Goal: Information Seeking & Learning: Learn about a topic

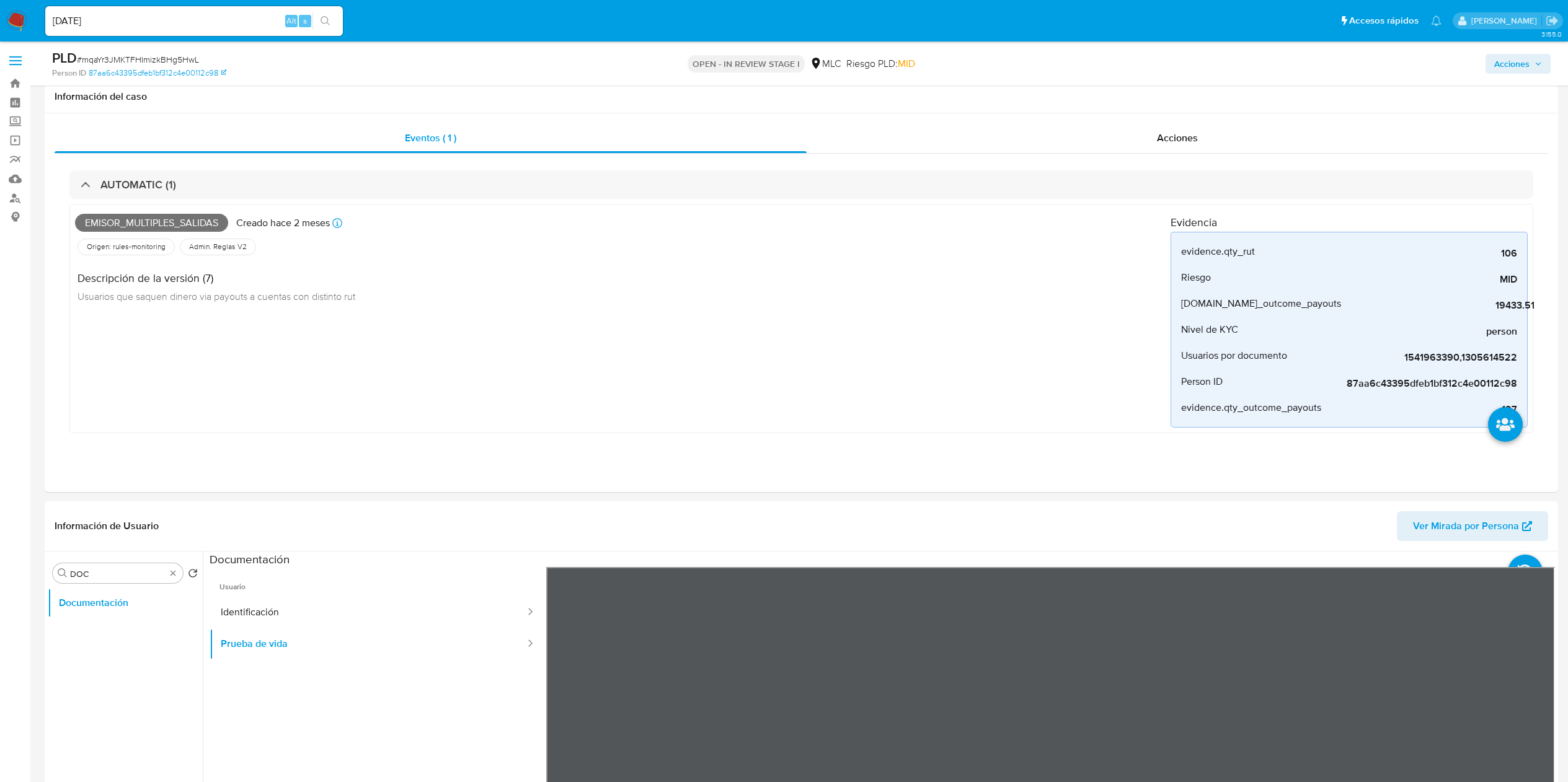
select select "10"
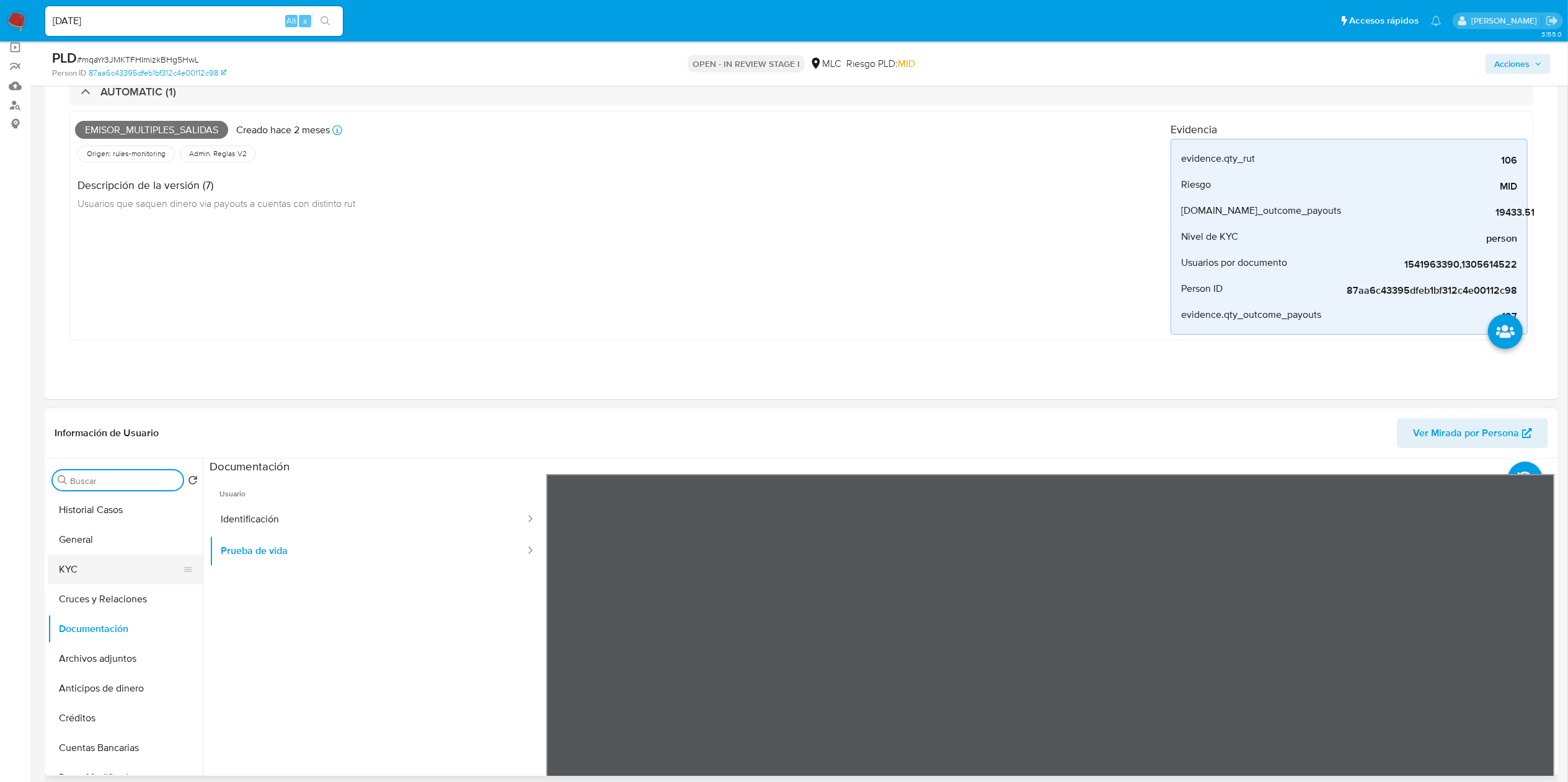
click at [115, 563] on button "KYC" at bounding box center [120, 569] width 145 height 30
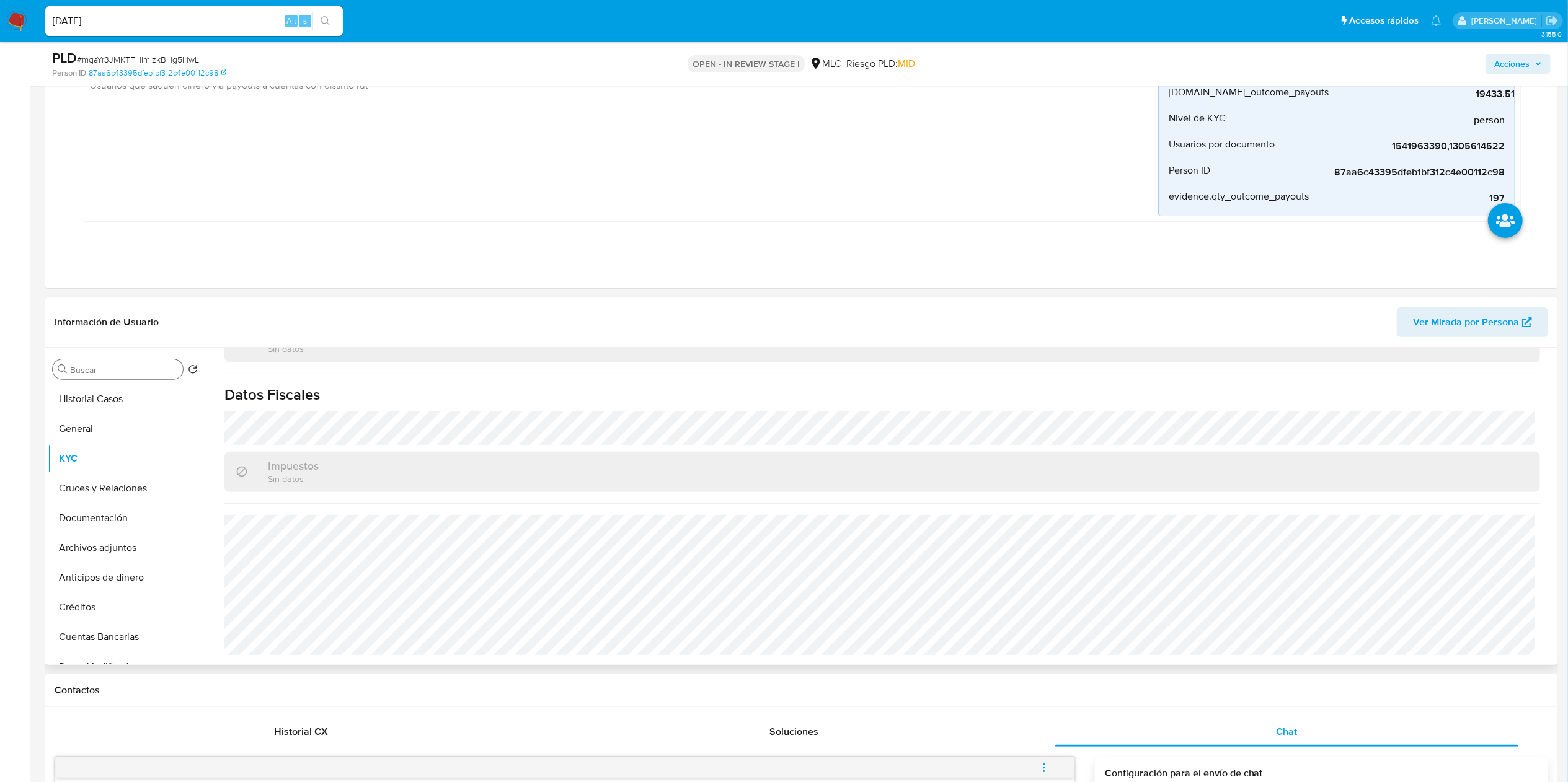
scroll to position [341, 0]
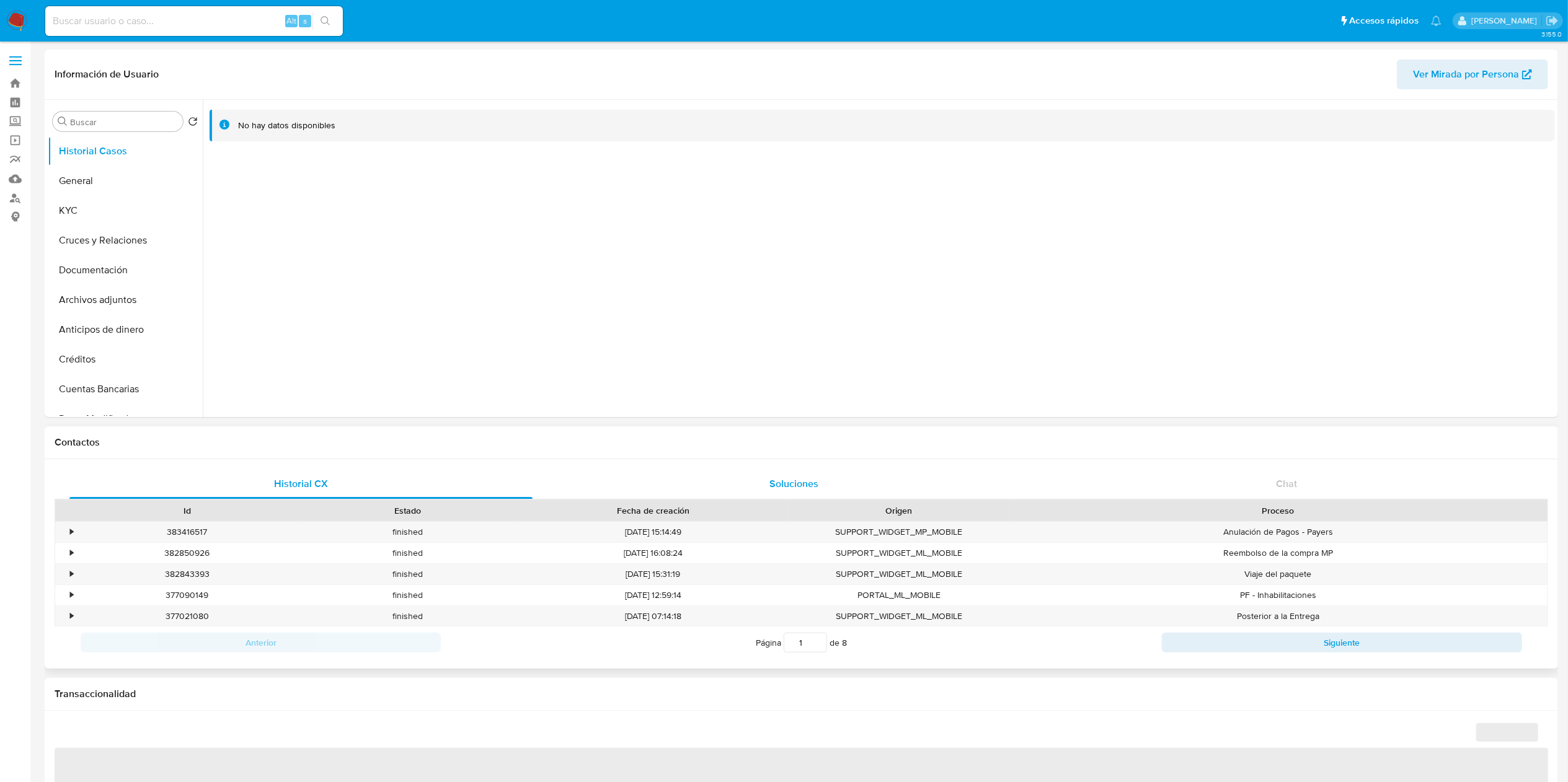
select select "10"
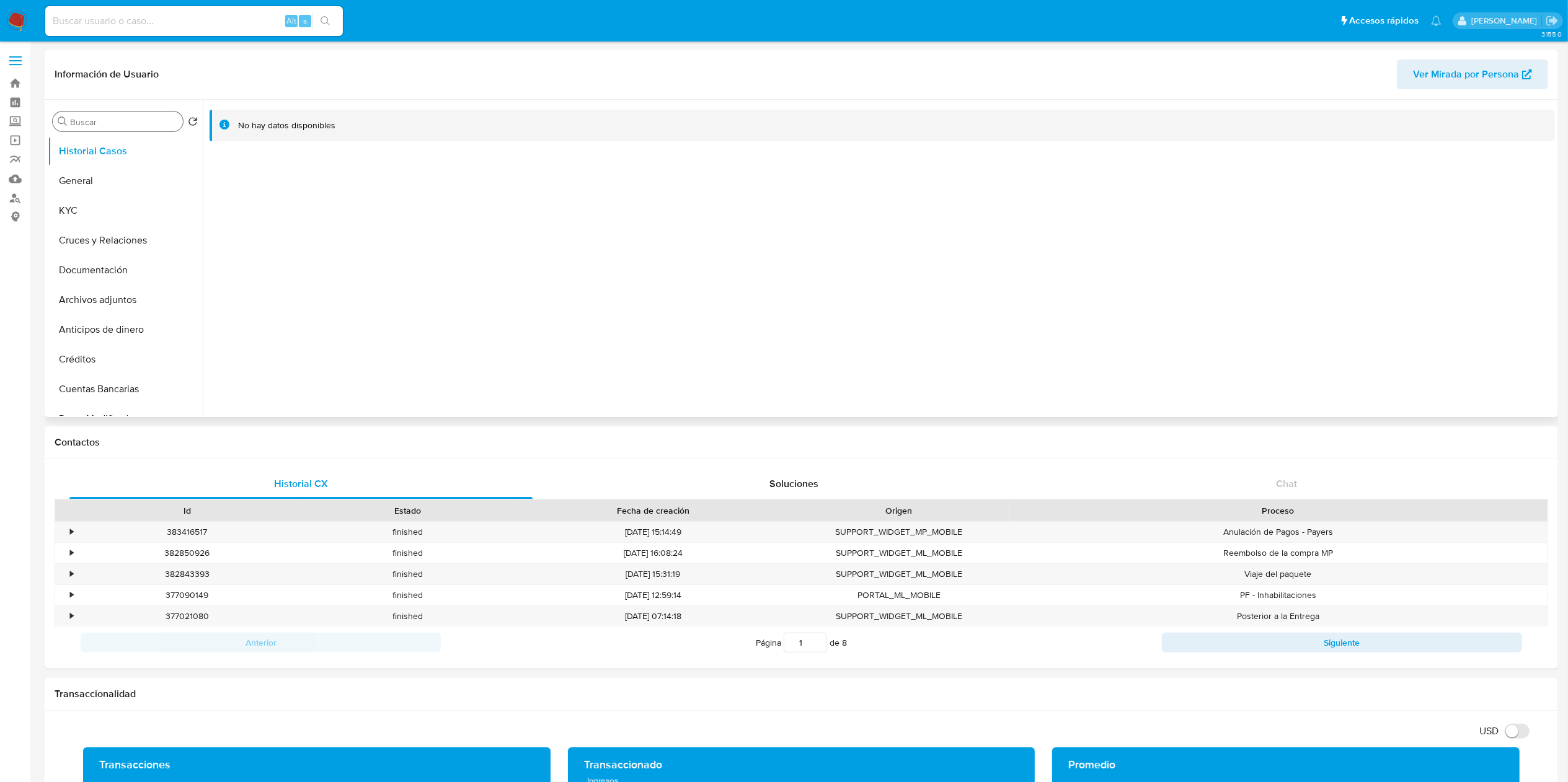
click at [86, 113] on div "Buscar" at bounding box center [118, 121] width 130 height 19
click at [99, 126] on input "Buscar" at bounding box center [124, 122] width 108 height 11
type input "res"
click at [98, 190] on button "Restricciones Nuevo Mundo" at bounding box center [120, 181] width 145 height 30
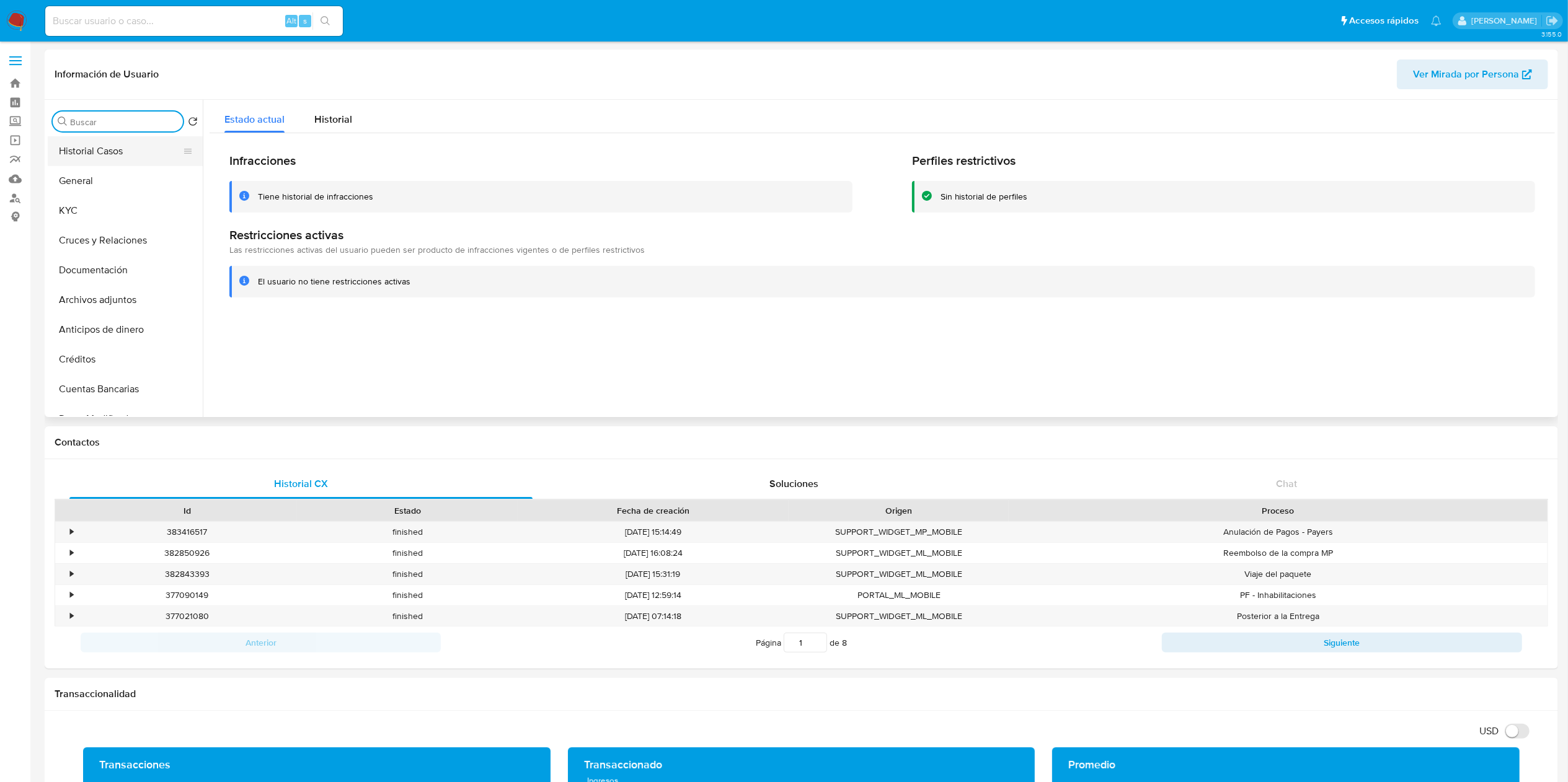
click at [137, 151] on button "Historial Casos" at bounding box center [120, 151] width 145 height 30
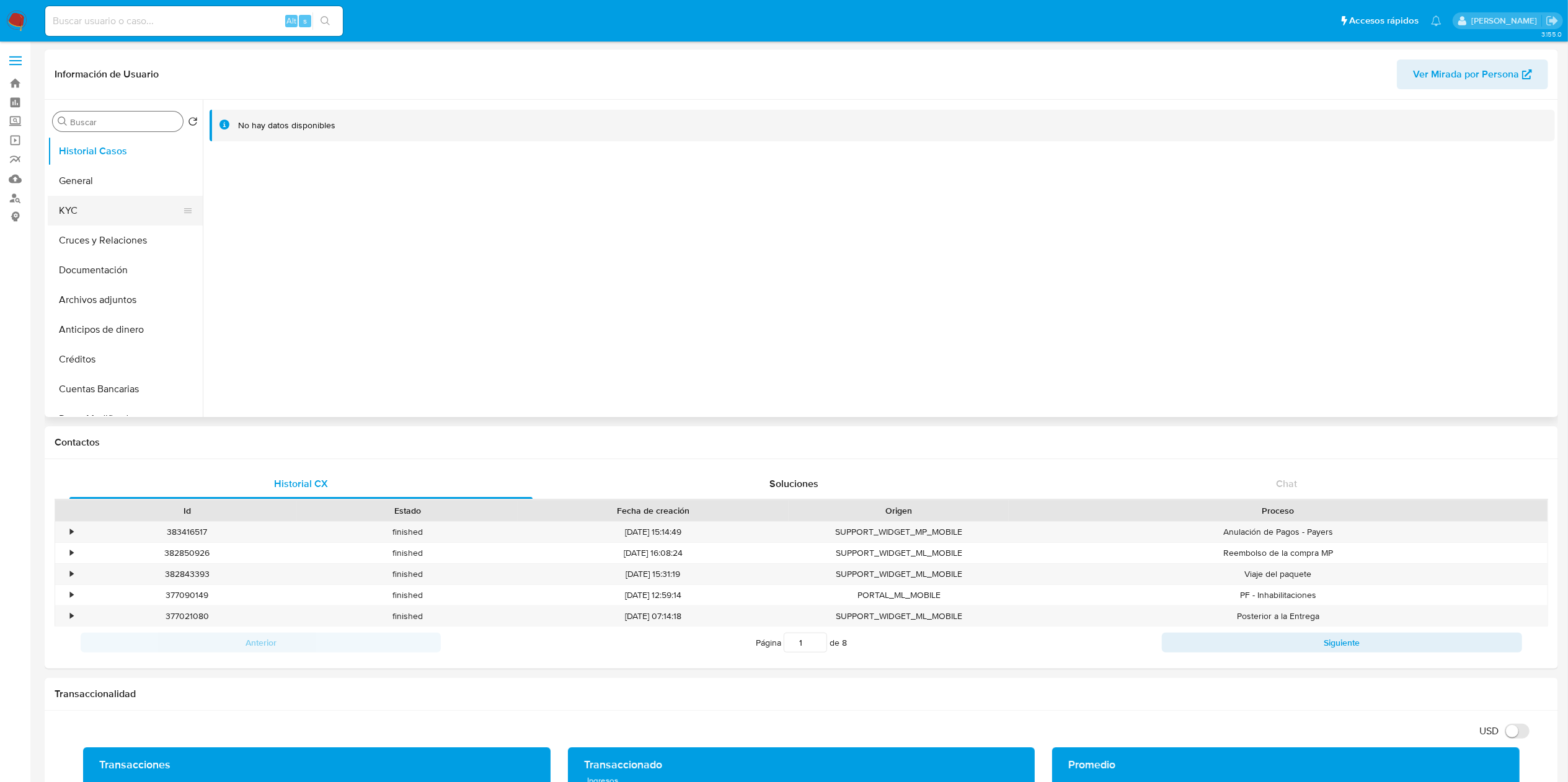
click at [73, 204] on button "KYC" at bounding box center [120, 211] width 145 height 30
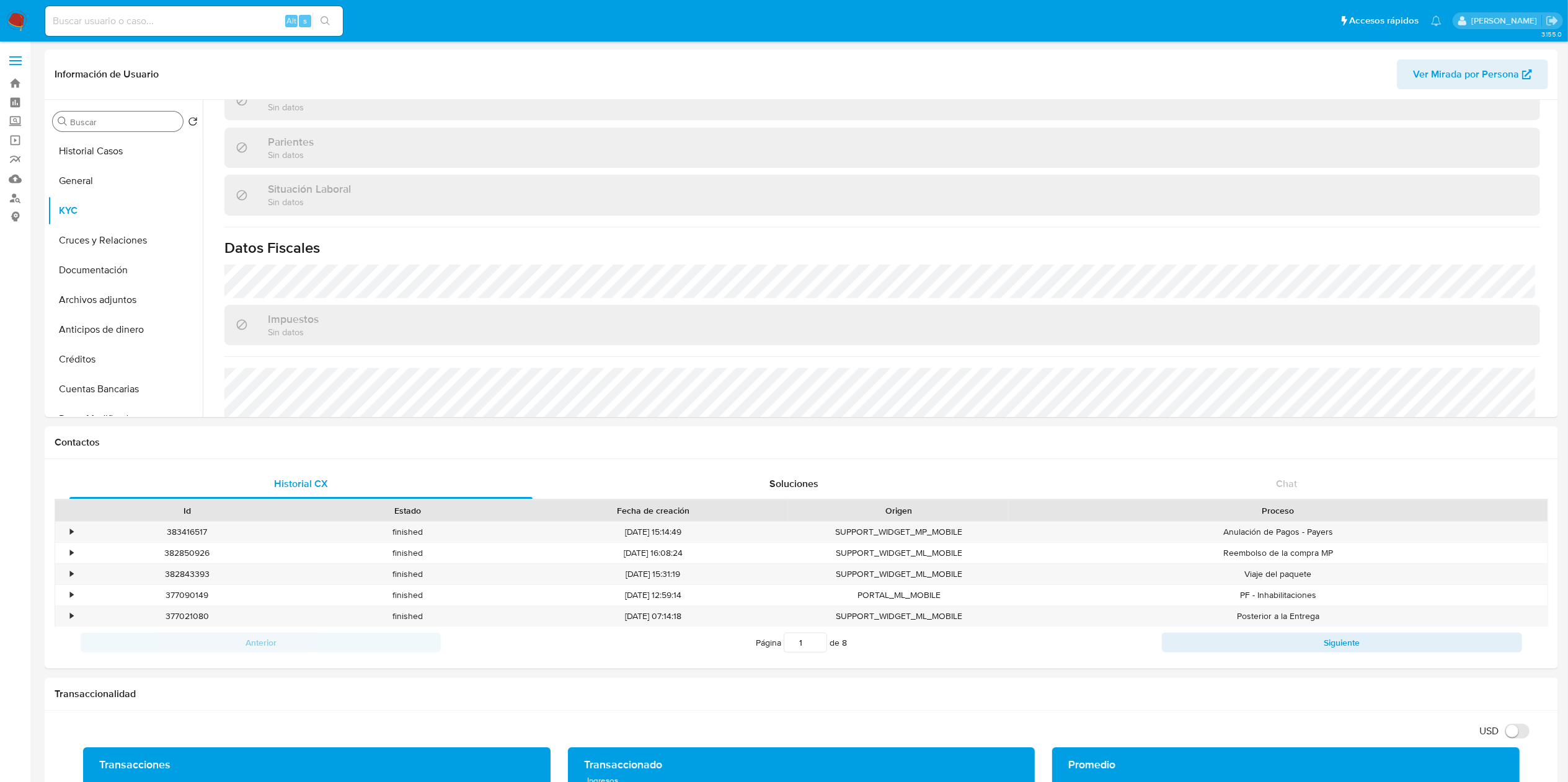
scroll to position [424, 0]
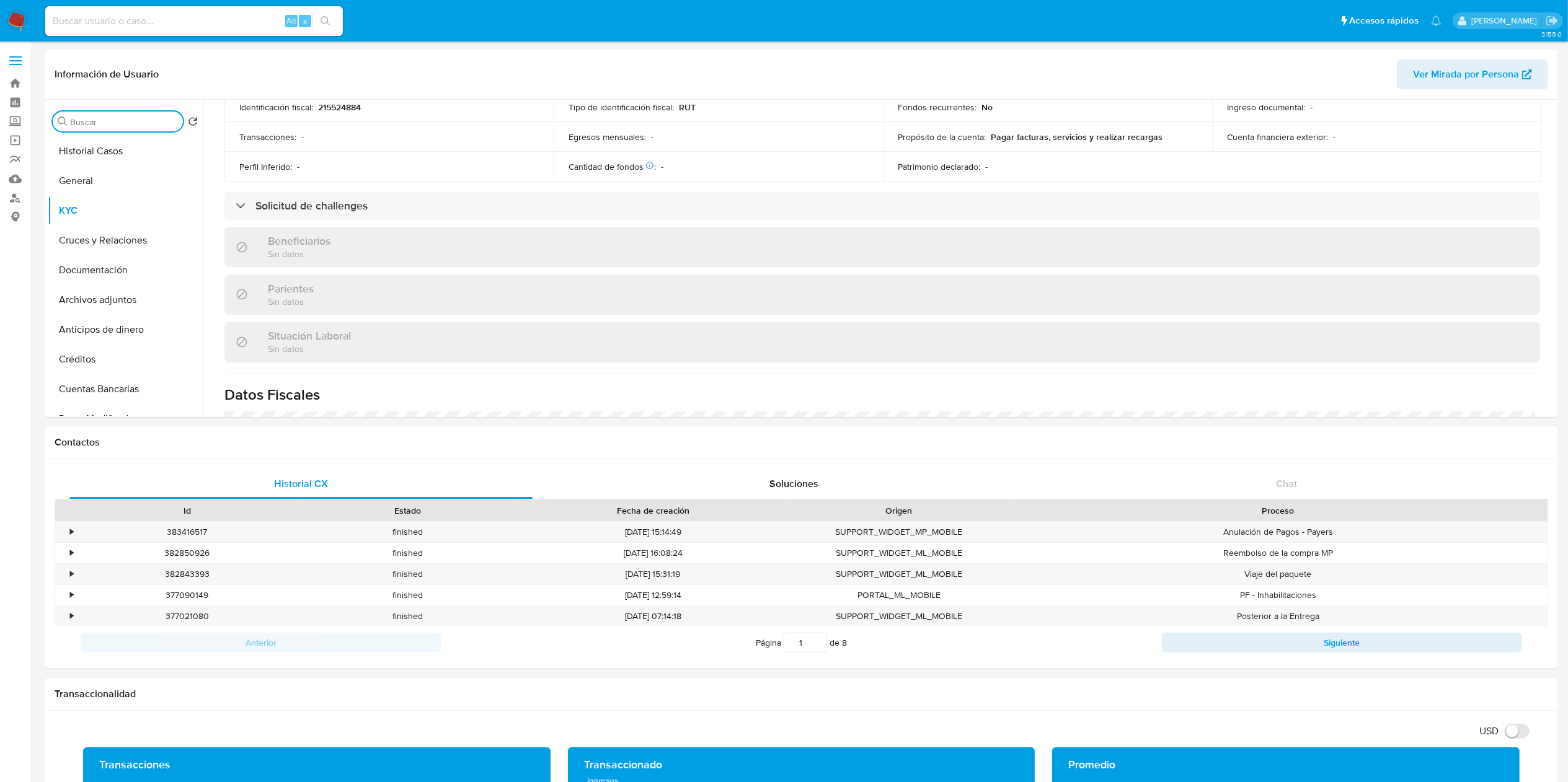
click at [105, 126] on input "Buscar" at bounding box center [124, 122] width 108 height 11
type input "doc"
click at [55, 203] on ul "KYC Documentación" at bounding box center [125, 276] width 155 height 279
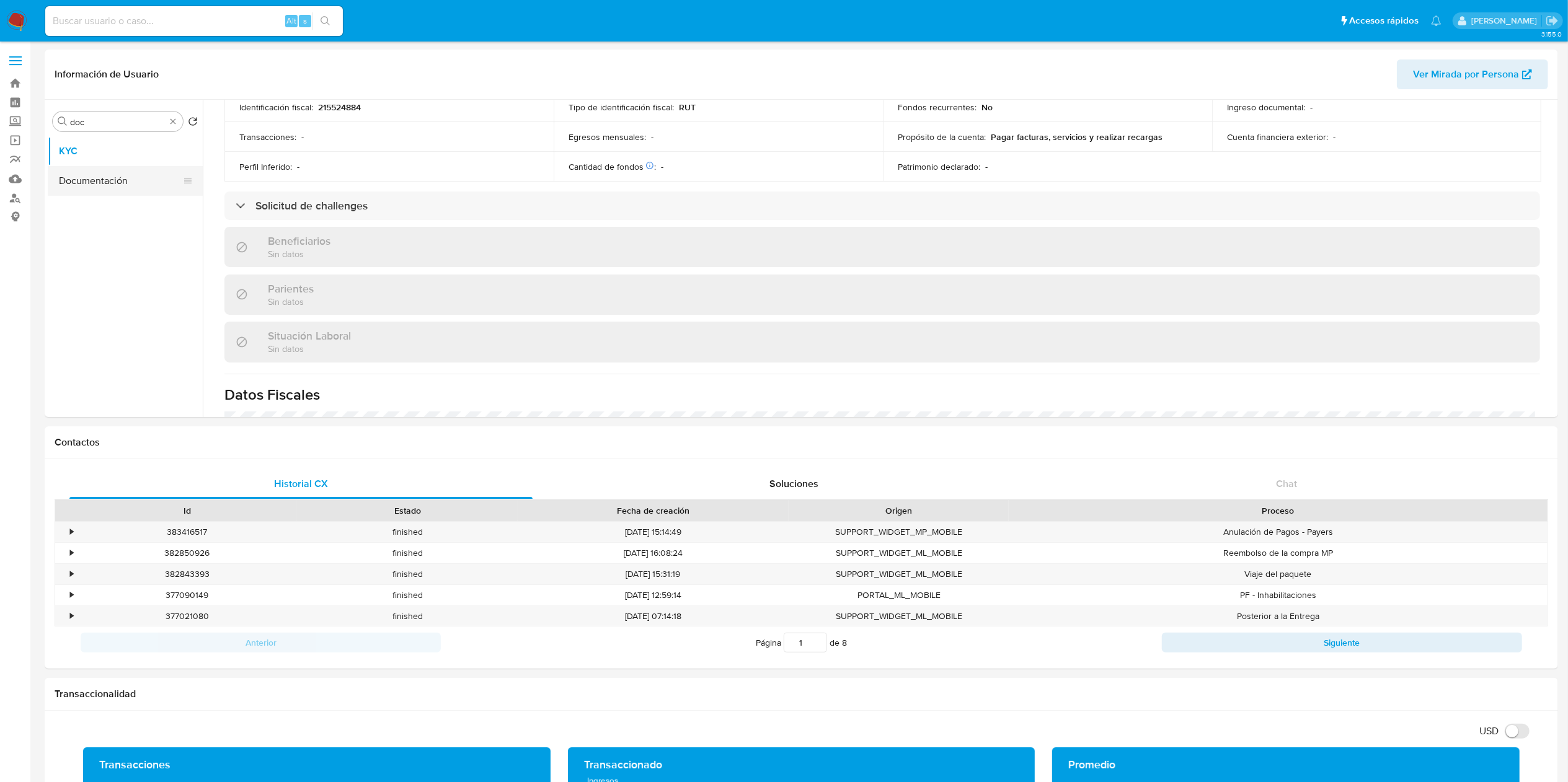
click at [69, 190] on button "Documentación" at bounding box center [120, 181] width 145 height 30
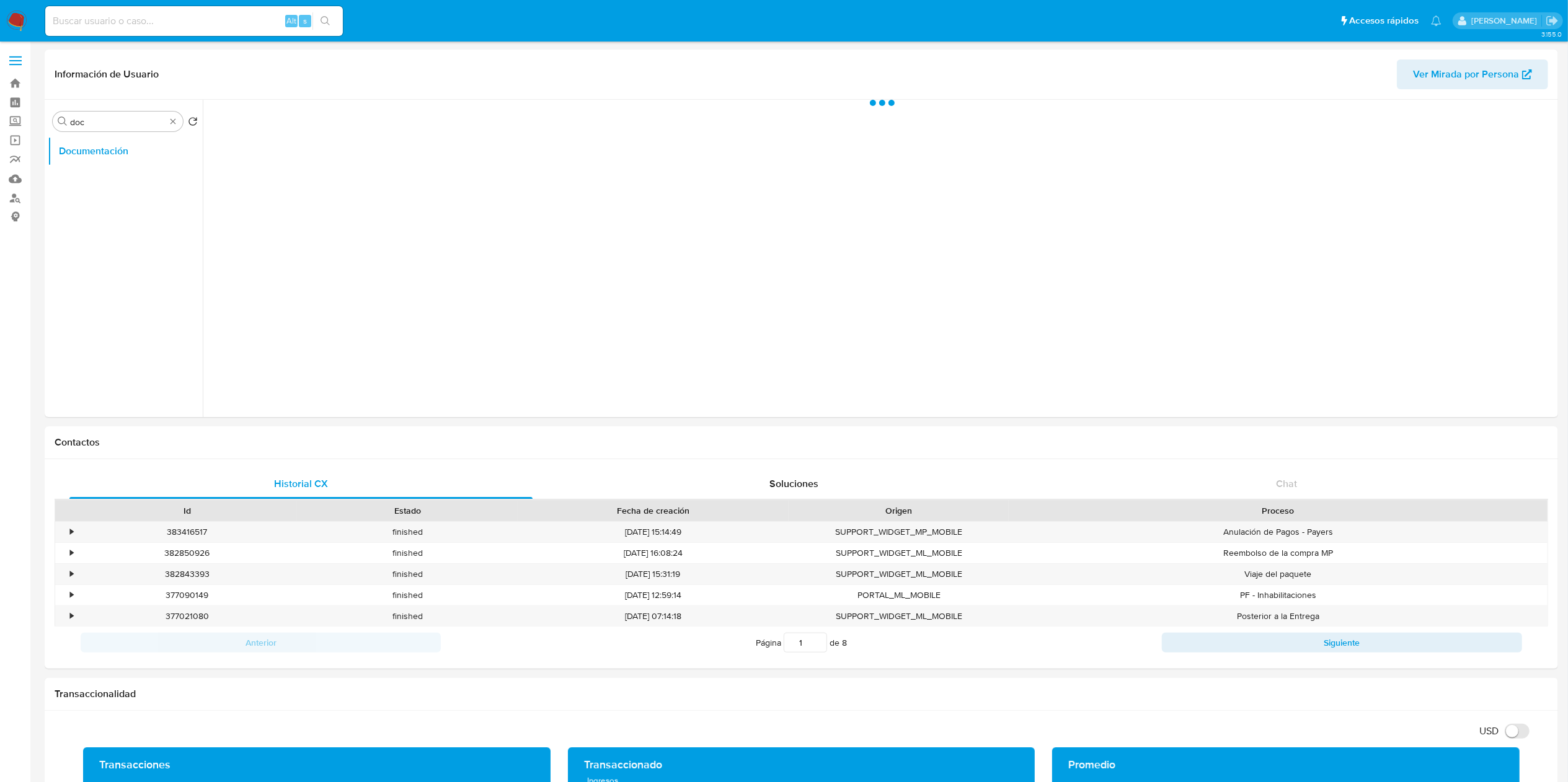
scroll to position [0, 0]
click at [313, 190] on button "Prueba de vida" at bounding box center [368, 192] width 317 height 32
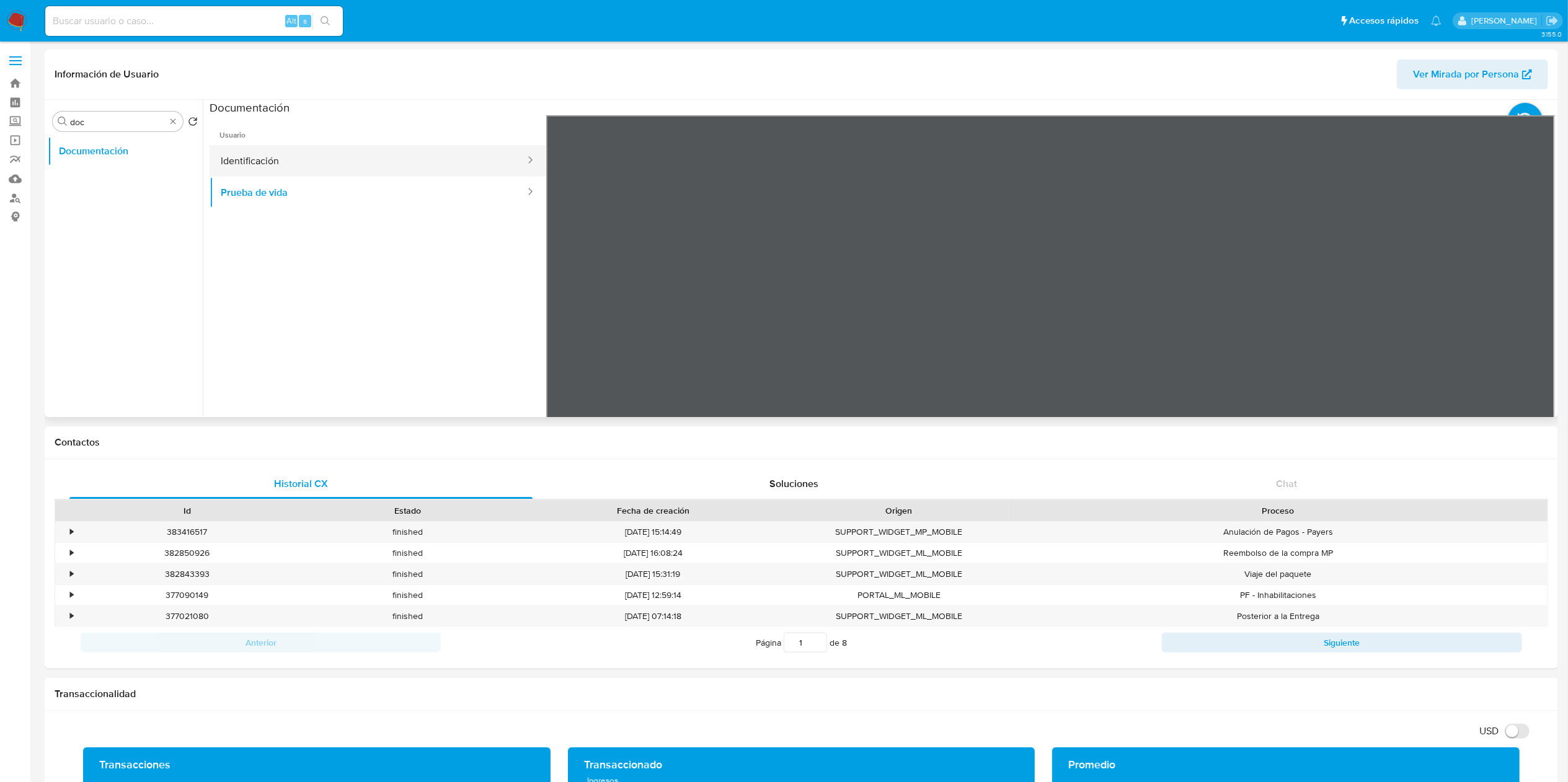
click at [278, 168] on button "Identificación" at bounding box center [368, 161] width 317 height 32
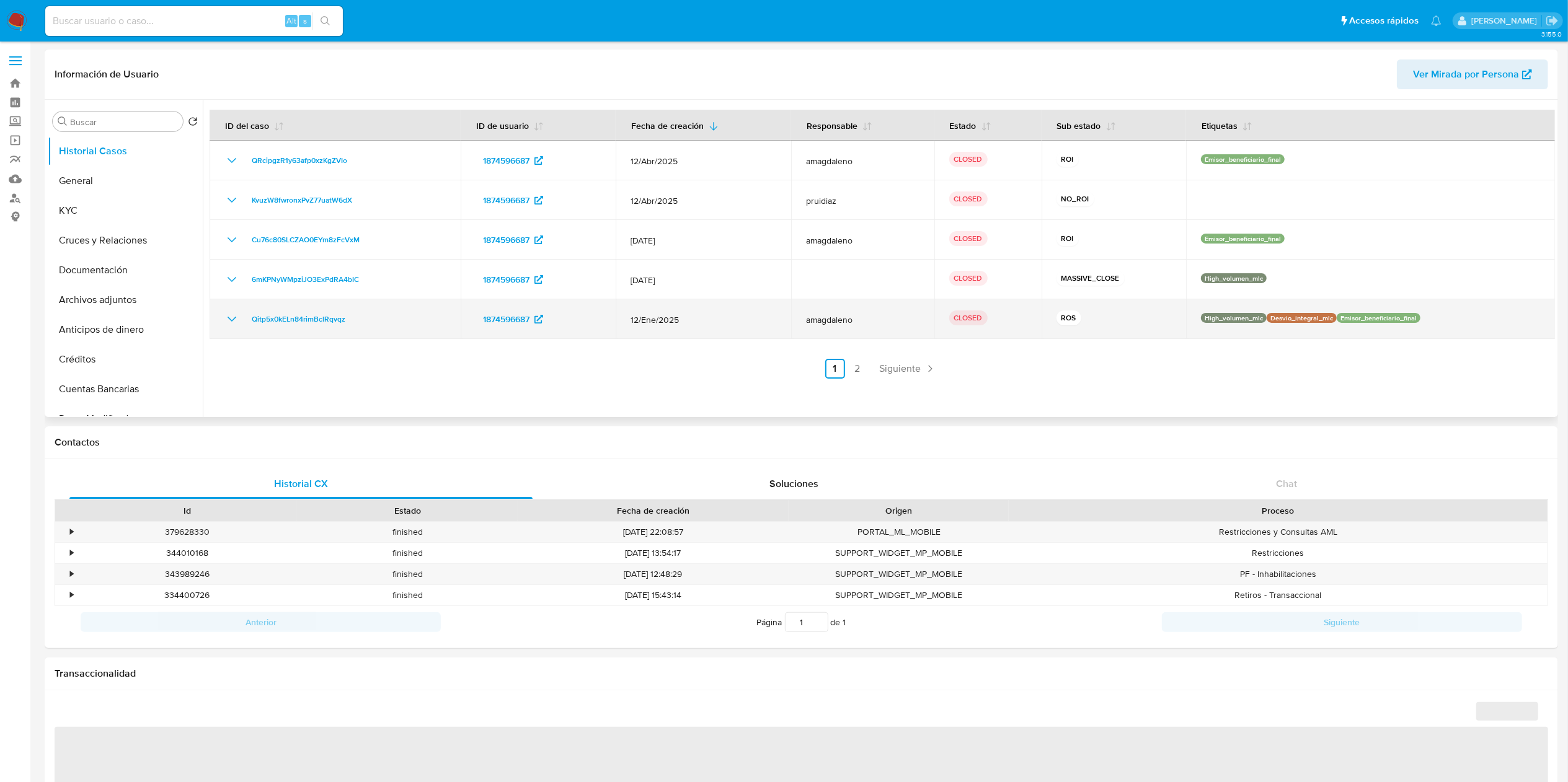
select select "10"
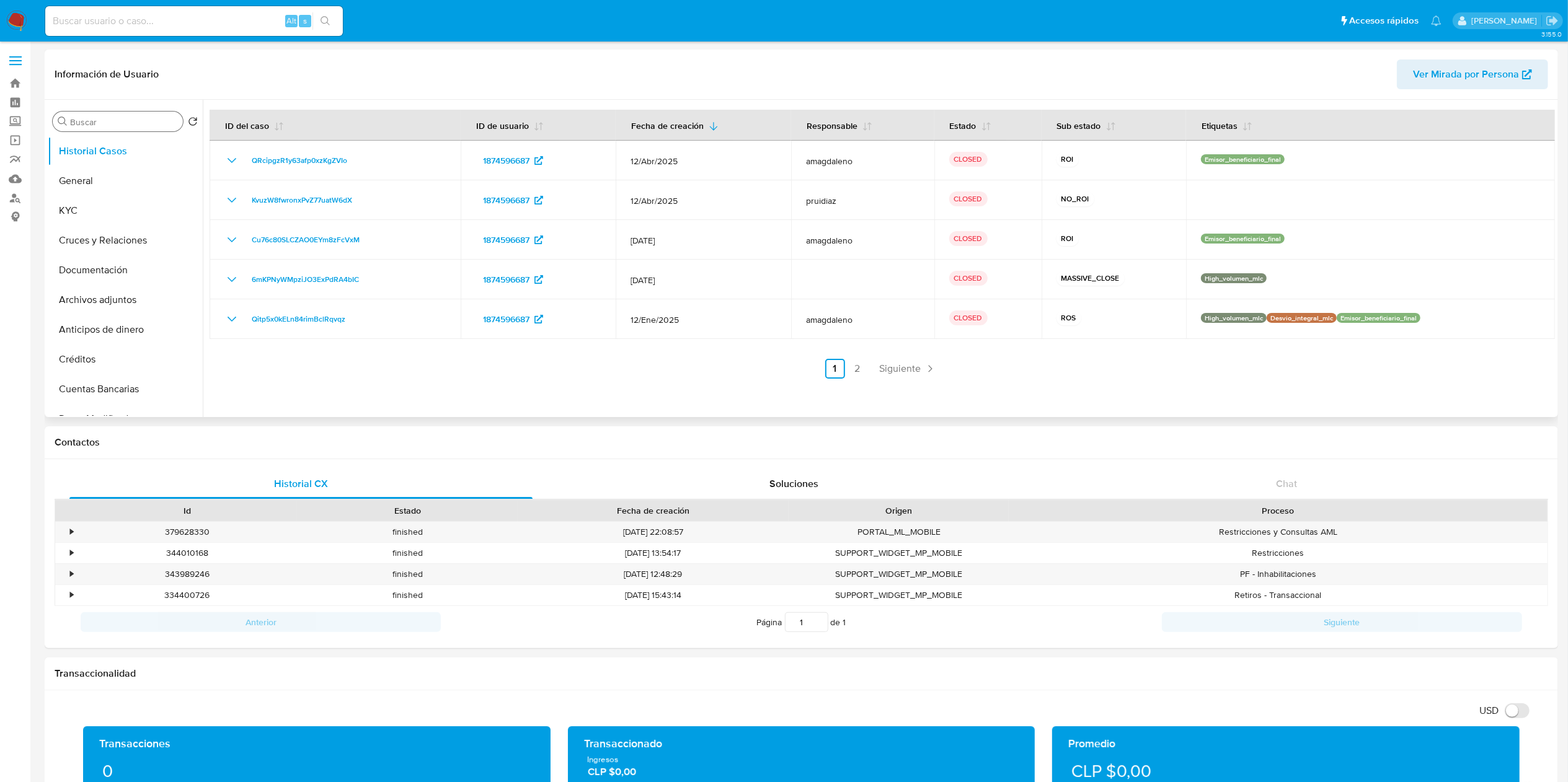
click at [122, 122] on input "Buscar" at bounding box center [124, 122] width 108 height 11
type input "RES"
click at [117, 178] on button "Restricciones Nuevo Mundo" at bounding box center [120, 181] width 145 height 30
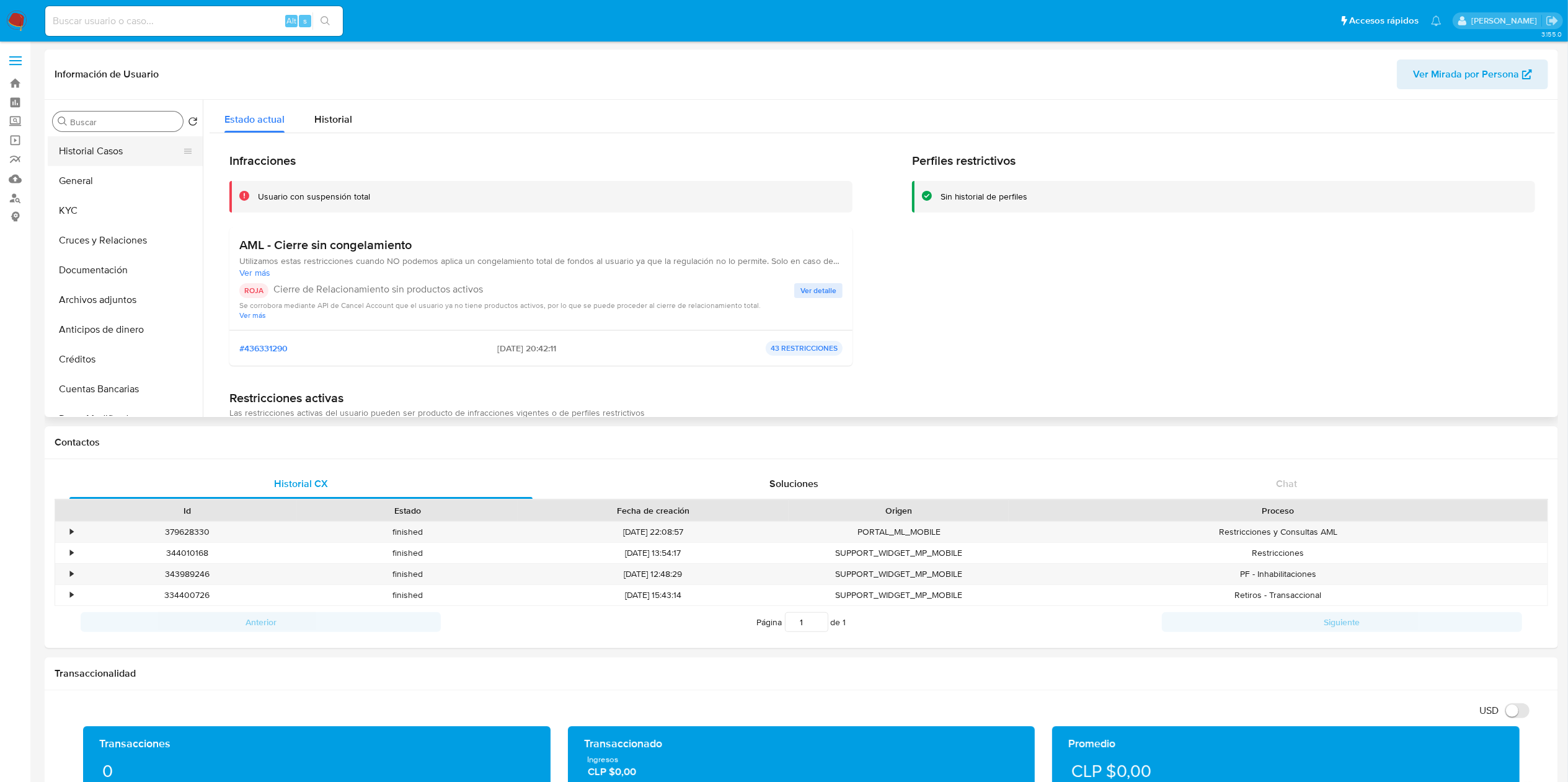
click at [122, 157] on button "Historial Casos" at bounding box center [120, 151] width 145 height 30
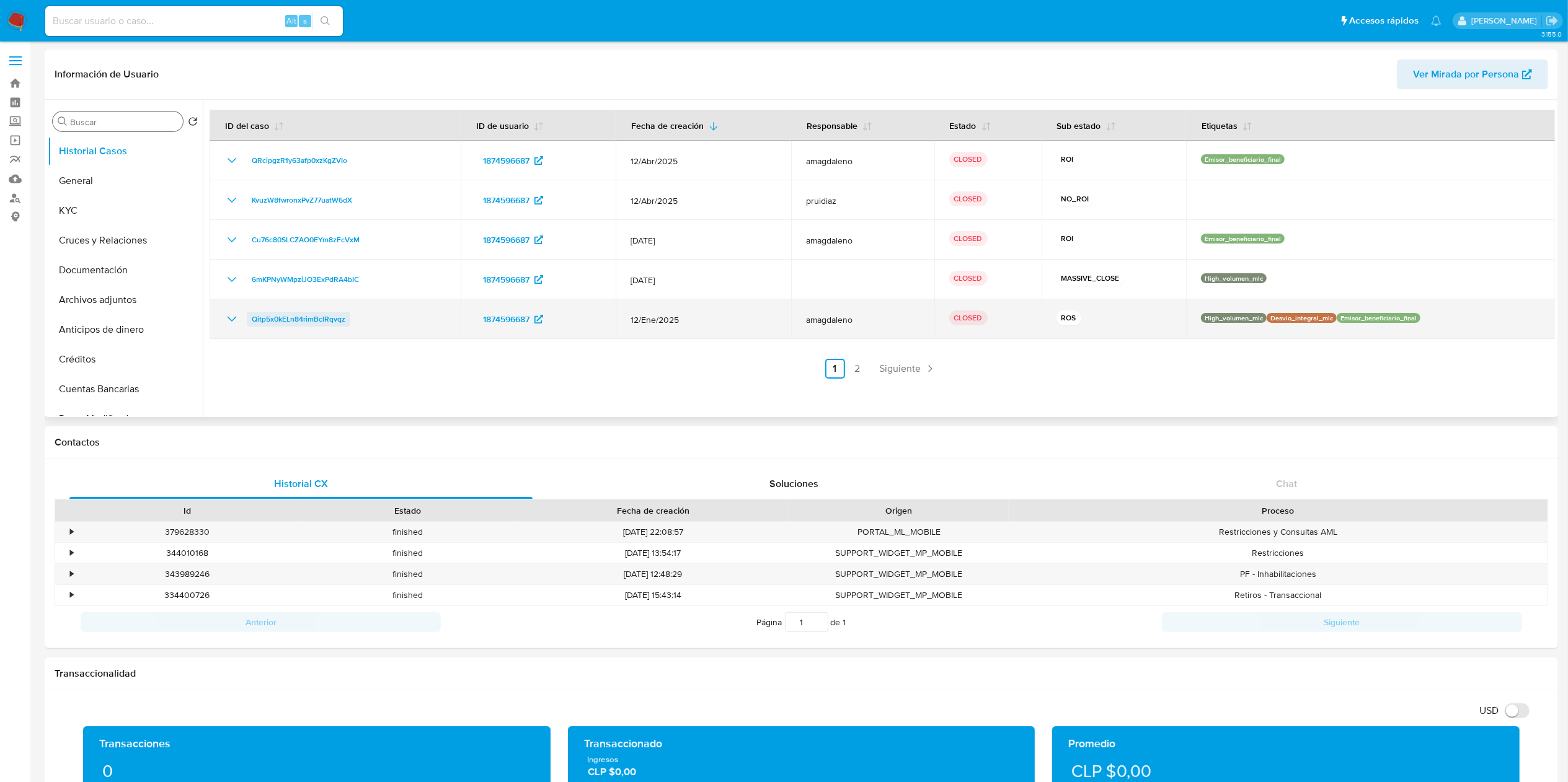
click at [308, 316] on span "Qitp5x0kELn84rimBclRqvqz" at bounding box center [299, 319] width 94 height 15
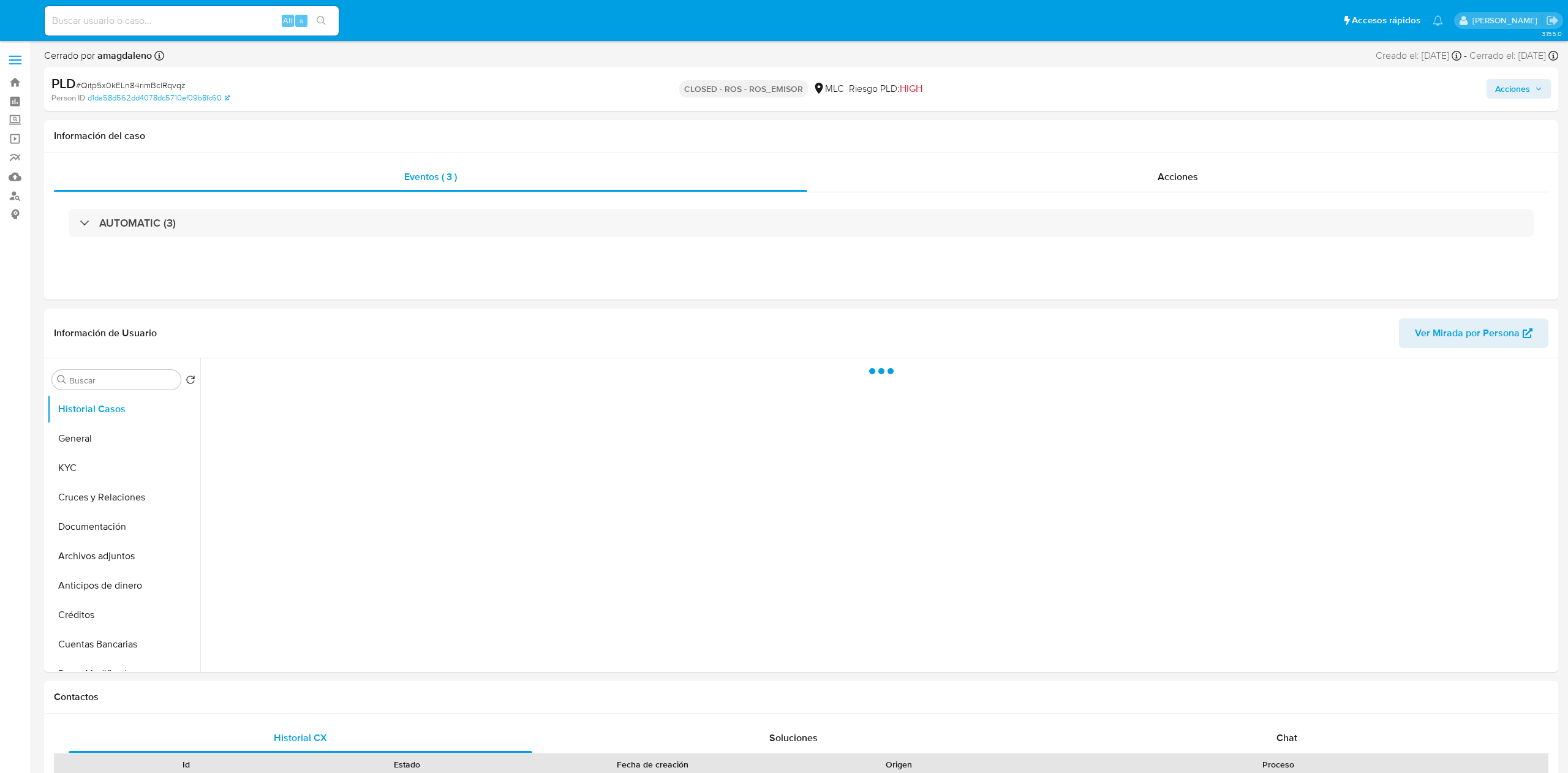
select select "10"
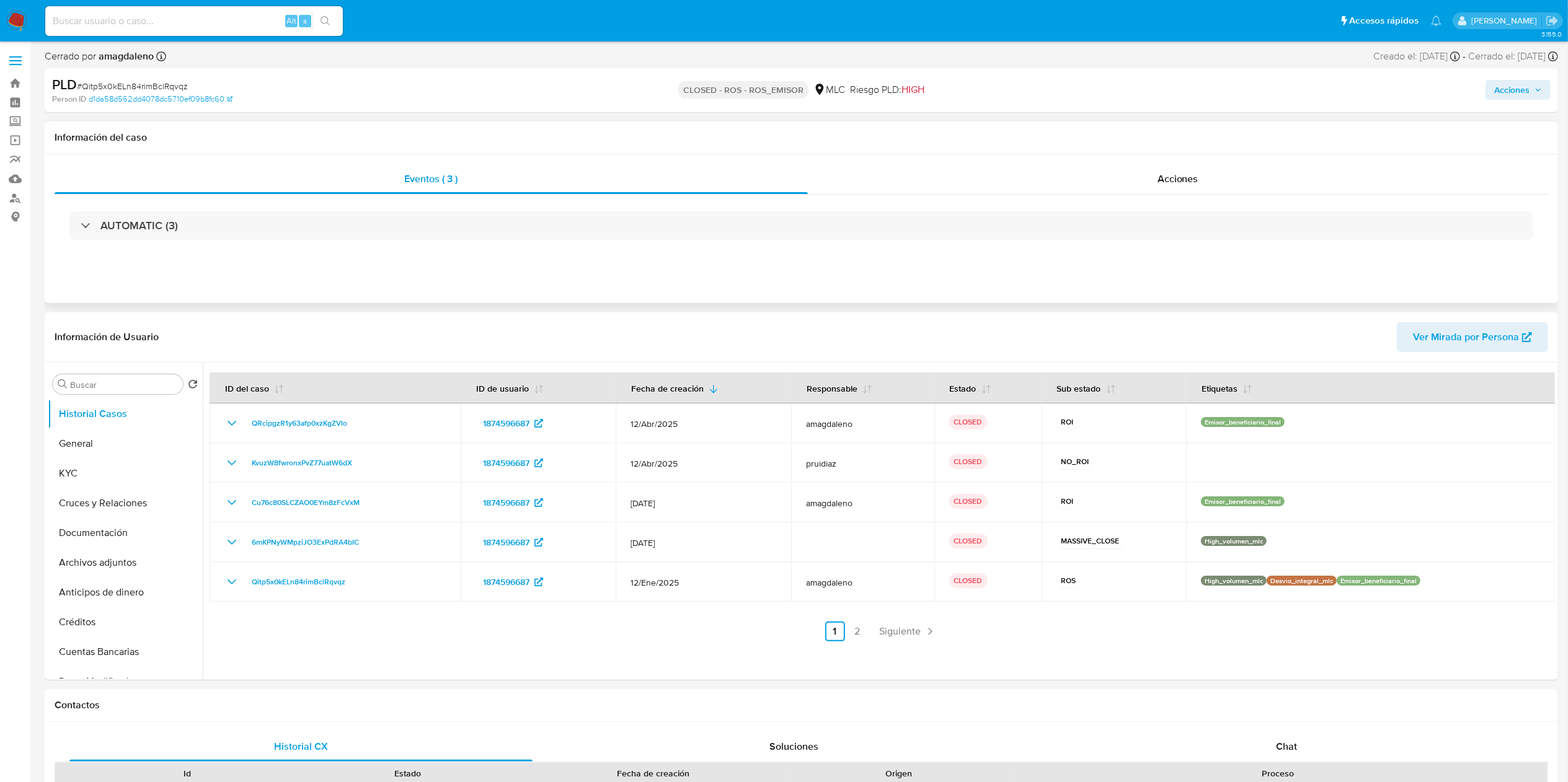
click at [1133, 195] on div "AUTOMATIC (3)" at bounding box center [801, 225] width 1493 height 62
click at [1142, 186] on div "Acciones" at bounding box center [1178, 179] width 741 height 30
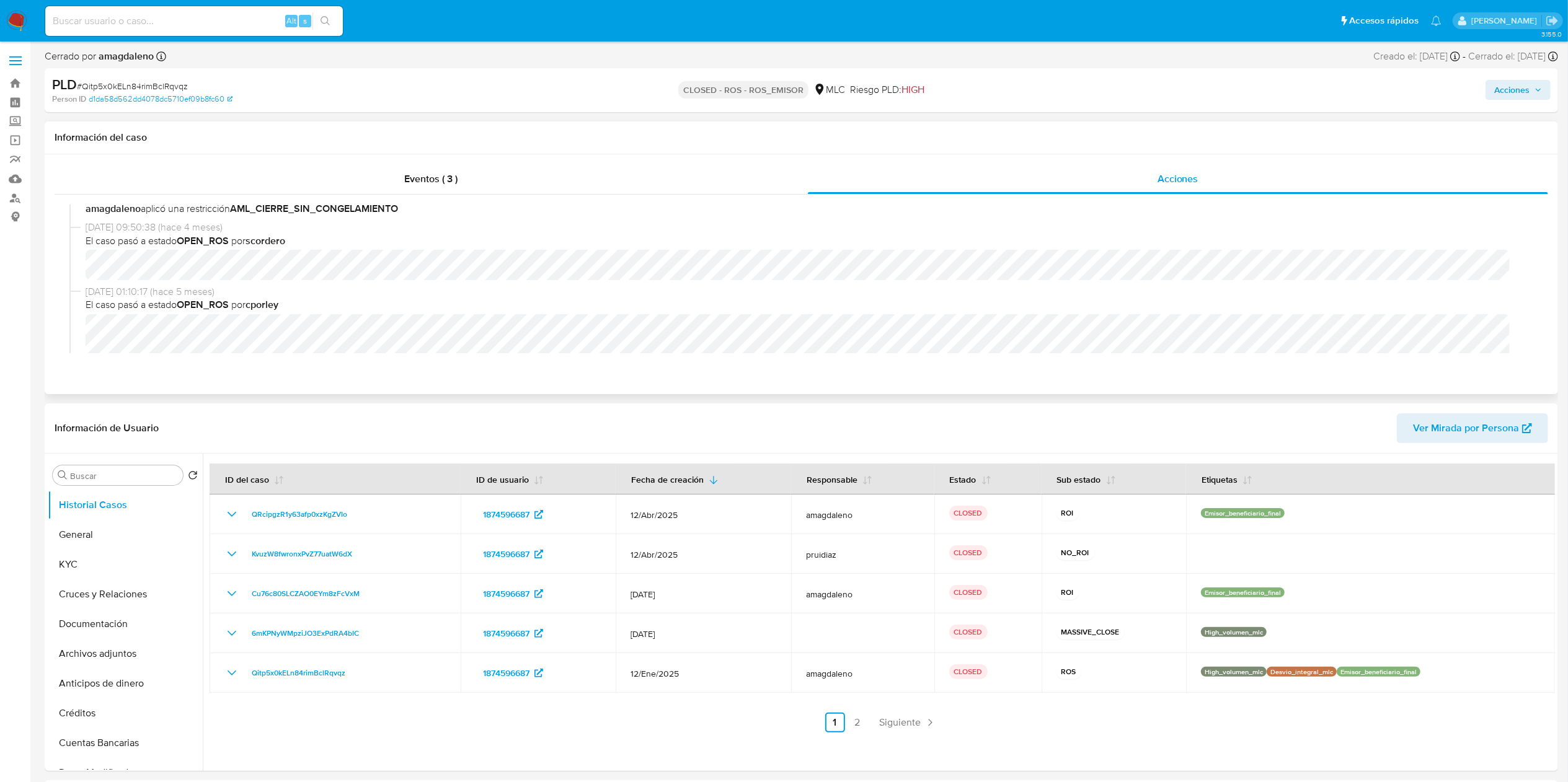
scroll to position [248, 0]
